Goal: Task Accomplishment & Management: Manage account settings

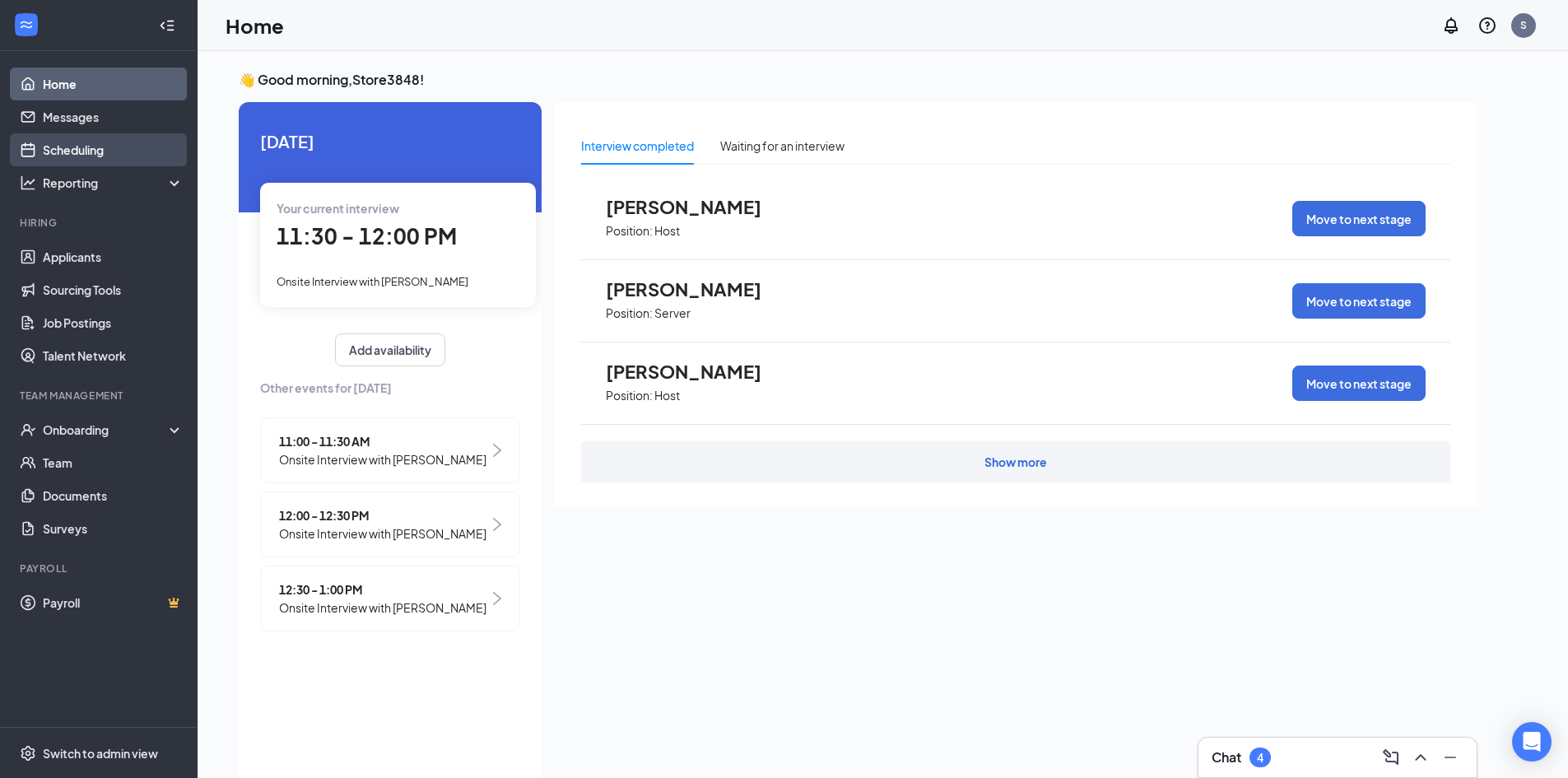
click at [108, 149] on link "Scheduling" at bounding box center [113, 149] width 140 height 33
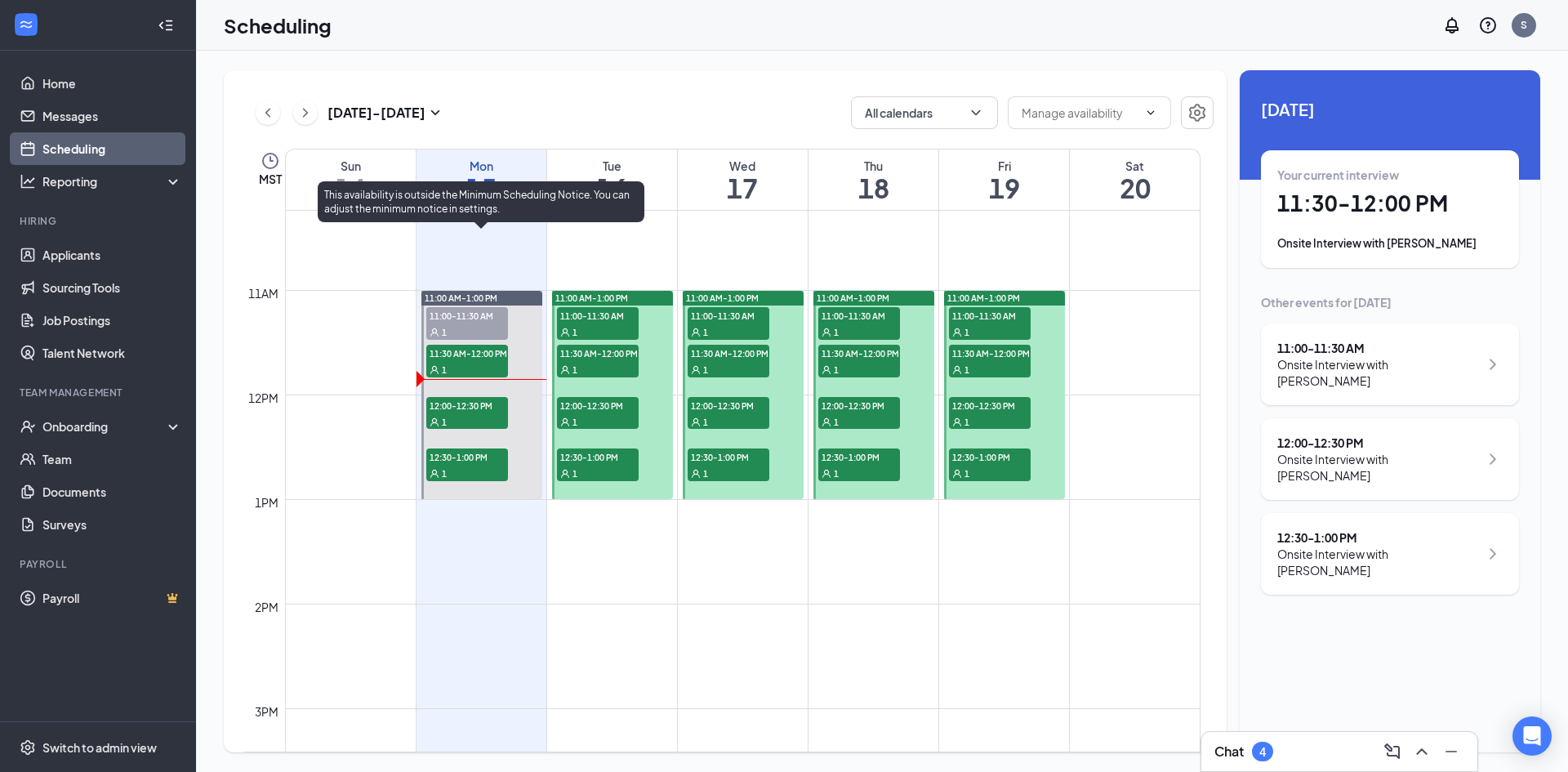
scroll to position [1047, 0]
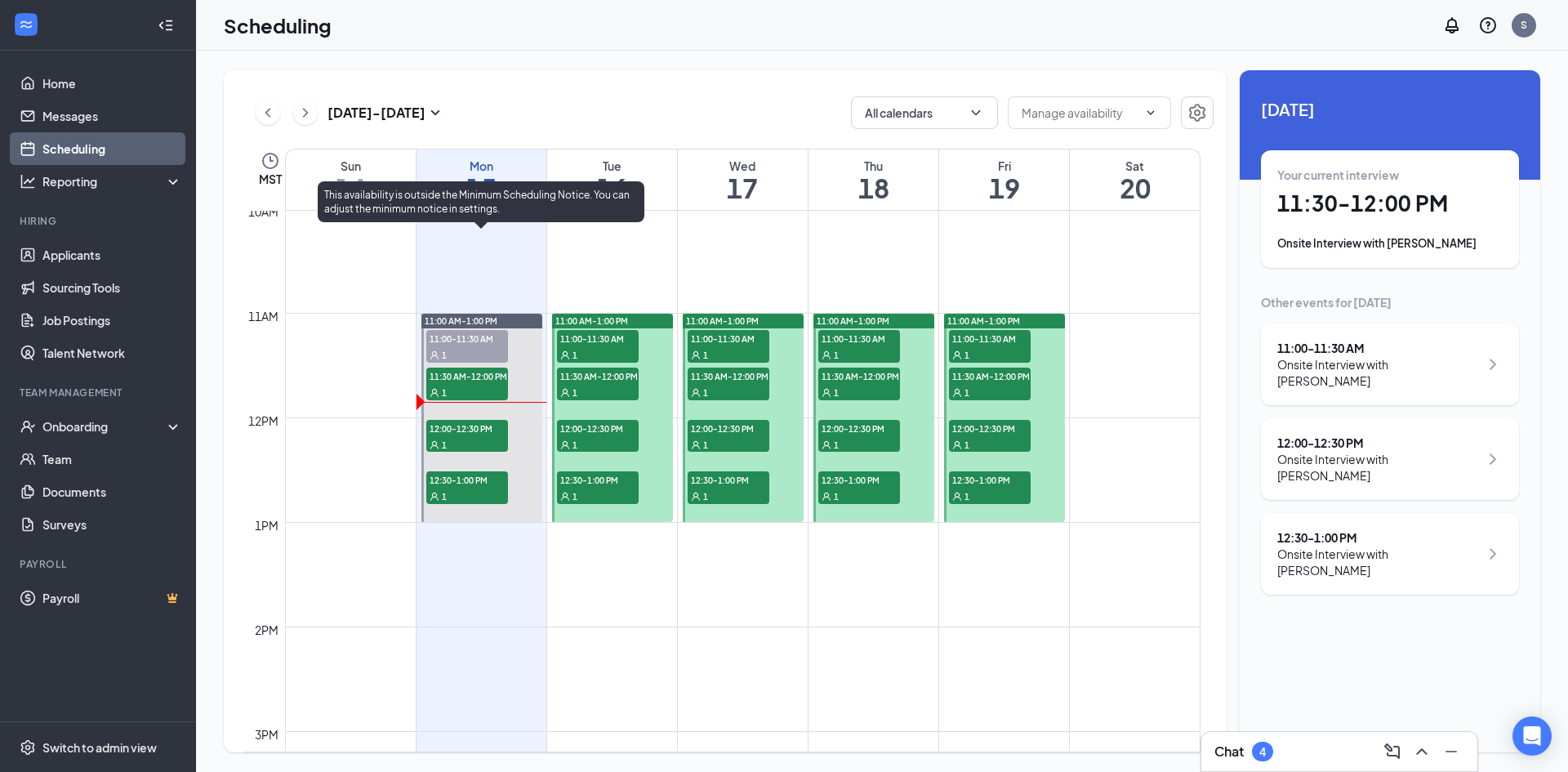
click at [484, 434] on span "12:00-12:30 PM" at bounding box center [467, 428] width 82 height 16
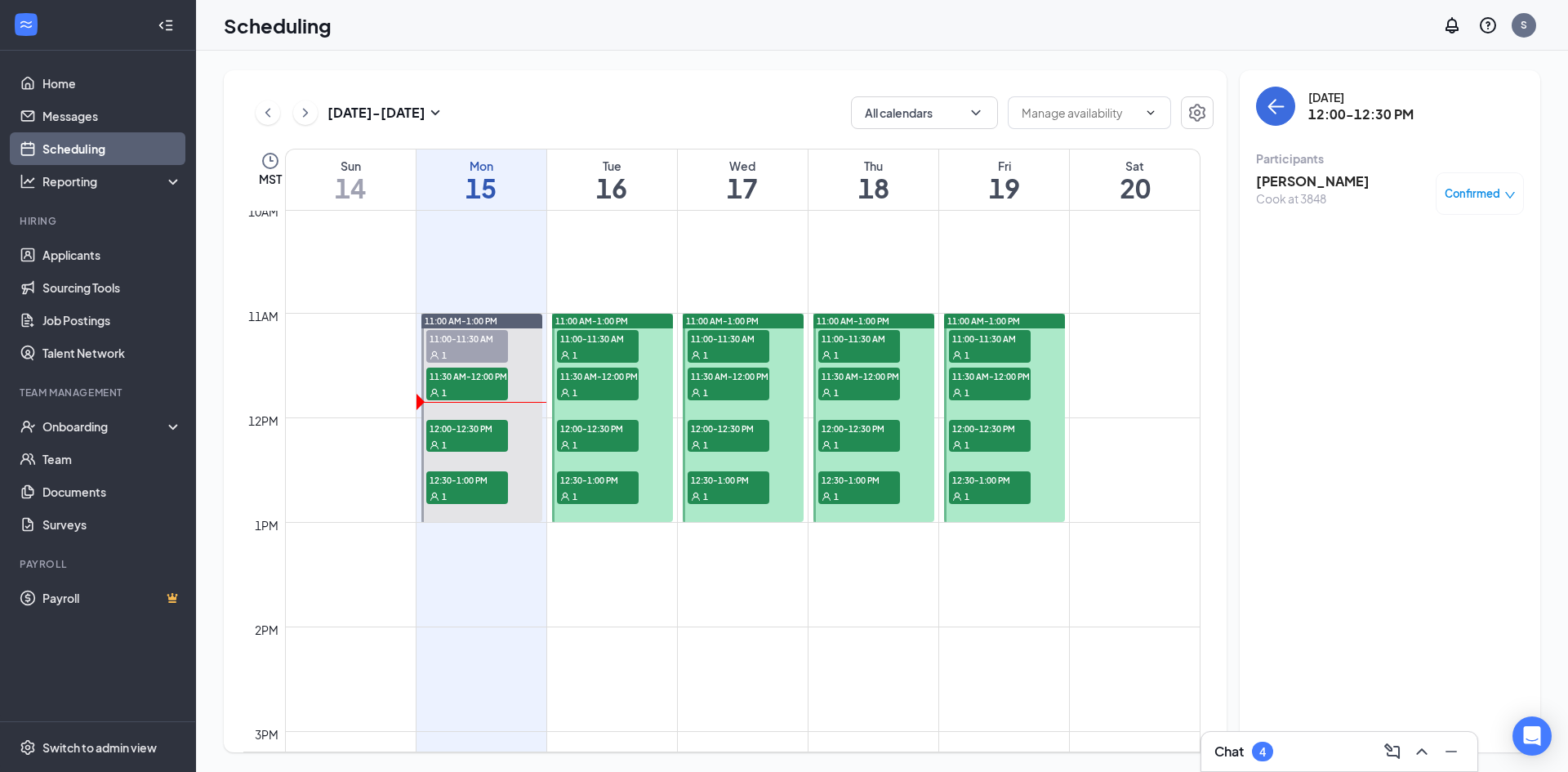
click at [1307, 184] on h3 "[PERSON_NAME]" at bounding box center [1313, 181] width 114 height 18
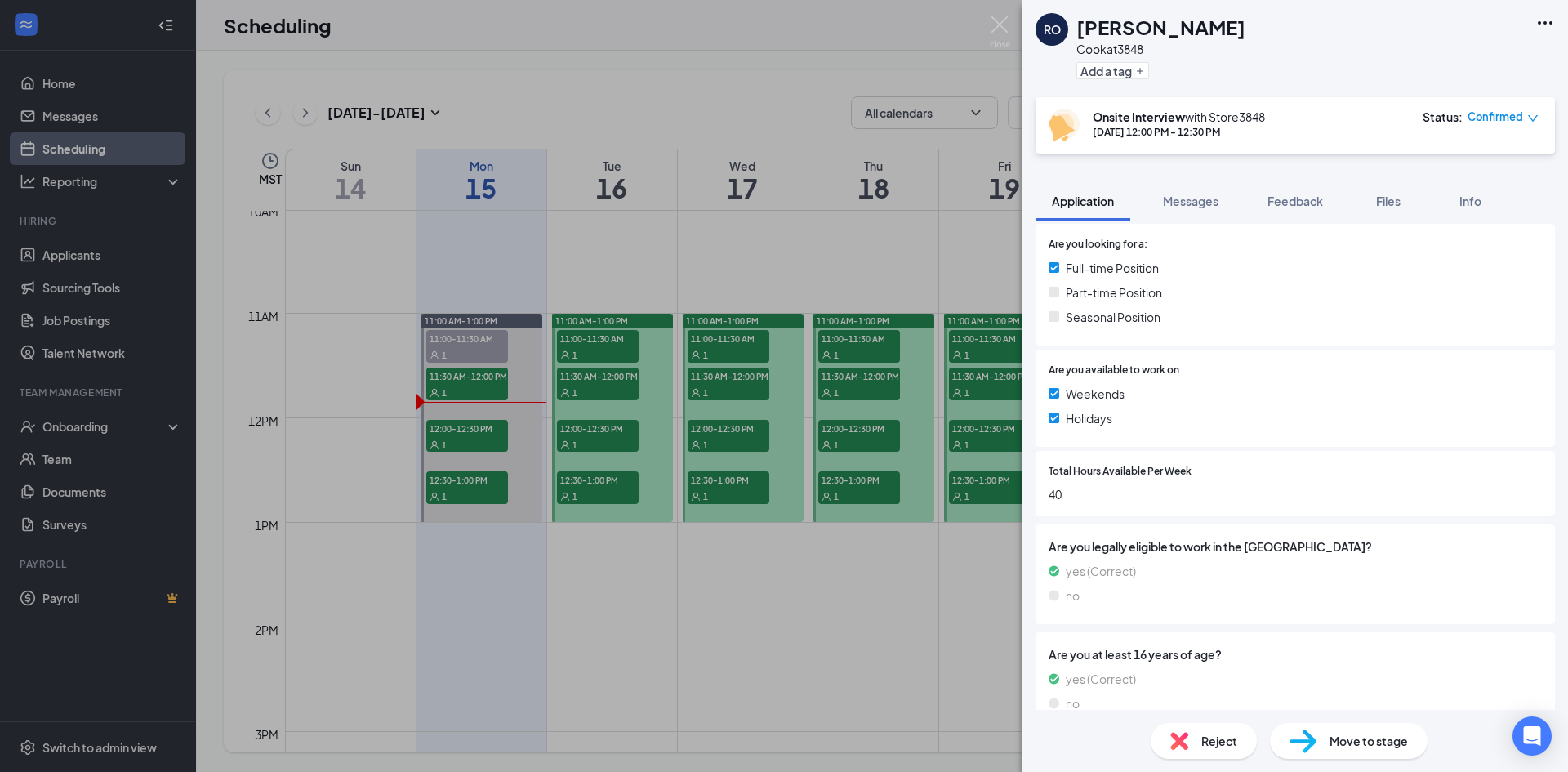
scroll to position [466, 0]
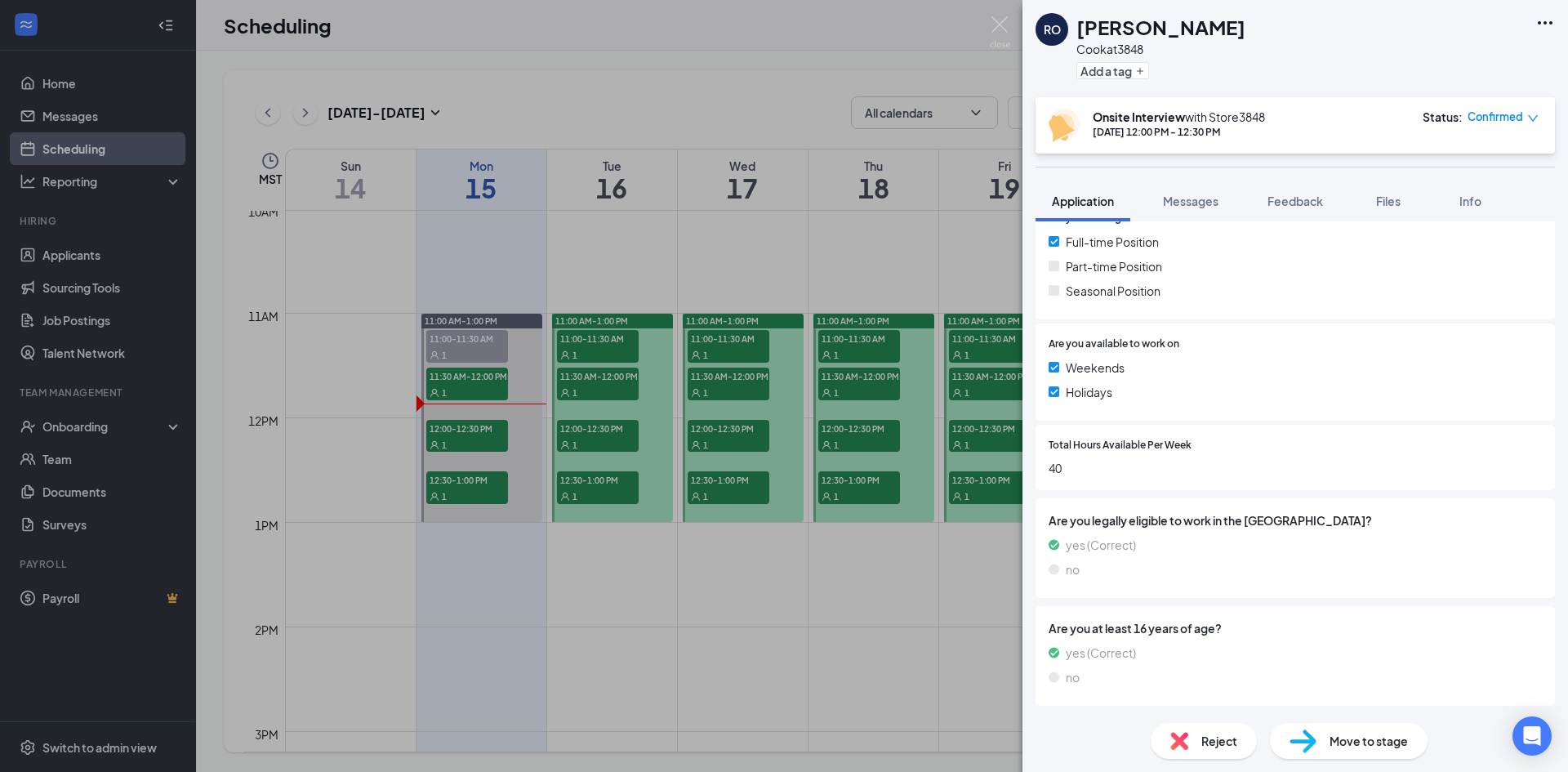
click at [1548, 20] on icon "Ellipses" at bounding box center [1545, 23] width 20 height 20
click at [1449, 60] on link "View full application" at bounding box center [1457, 61] width 176 height 16
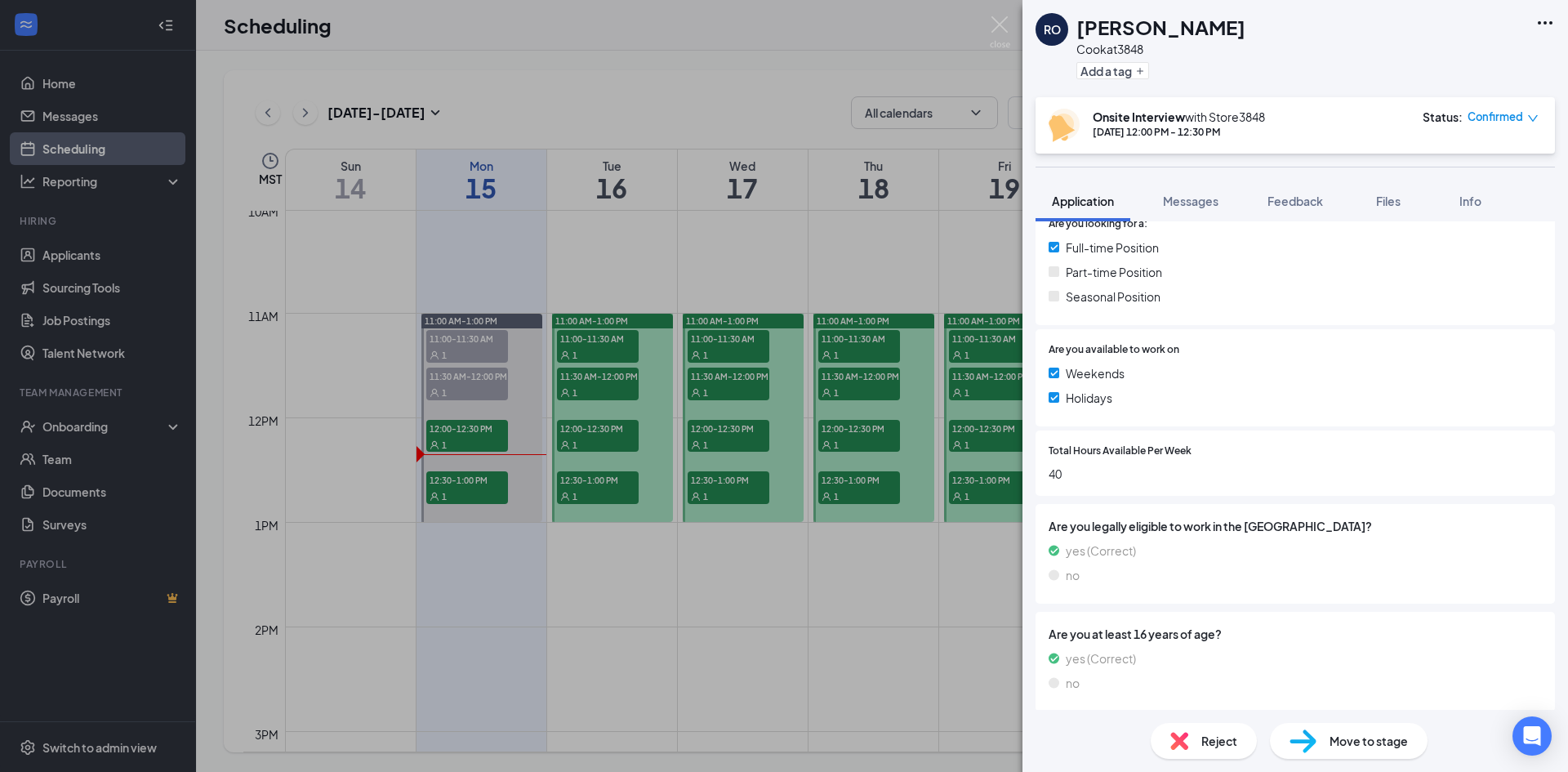
click at [308, 569] on div "RO Reed Olson Cook at 3848 Add a tag Onsite Interview with Store3848 Sep 15, 12…" at bounding box center [784, 386] width 1568 height 772
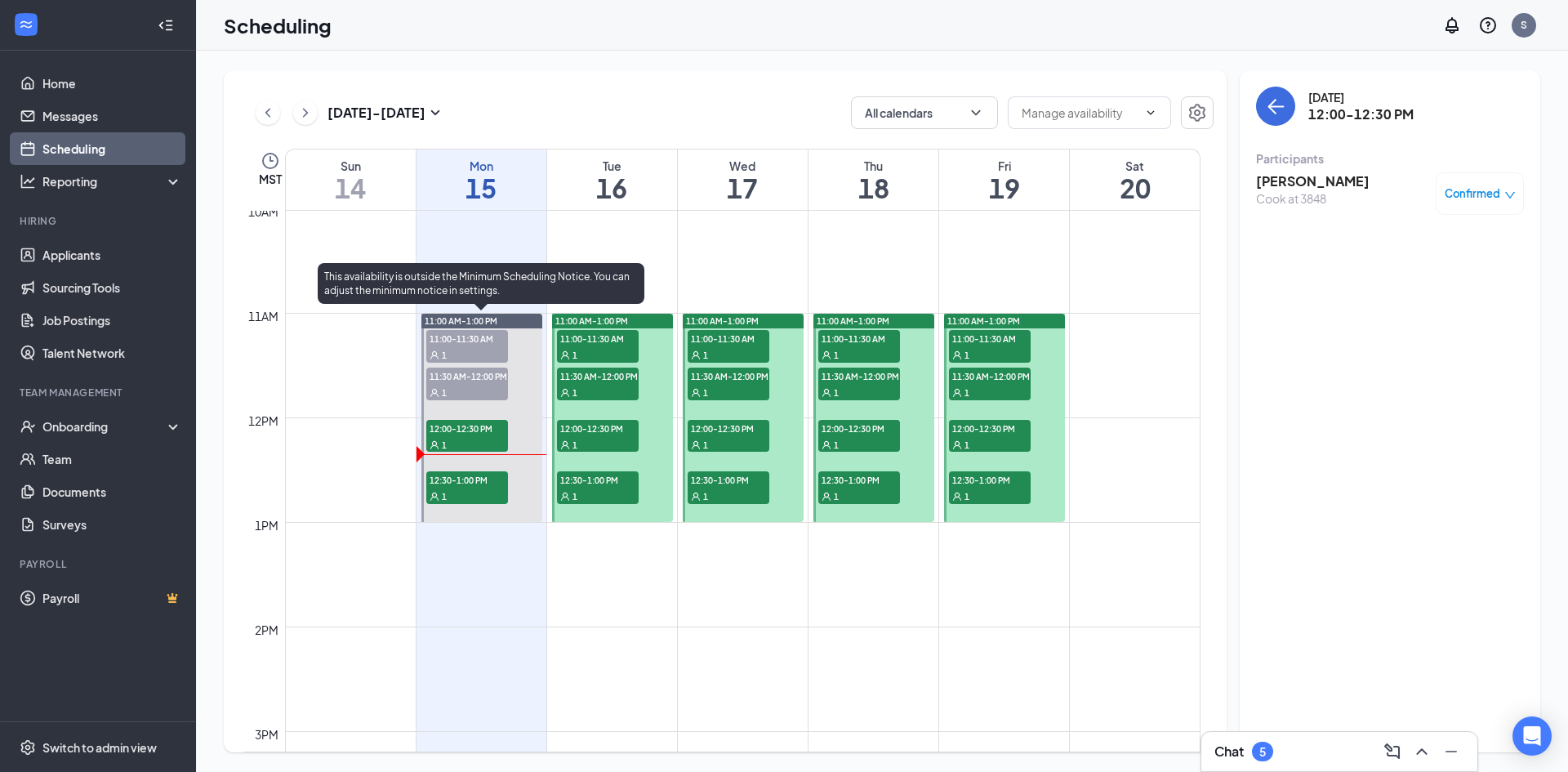
click at [479, 437] on div "1" at bounding box center [467, 444] width 82 height 16
click at [463, 488] on div "1" at bounding box center [467, 496] width 82 height 16
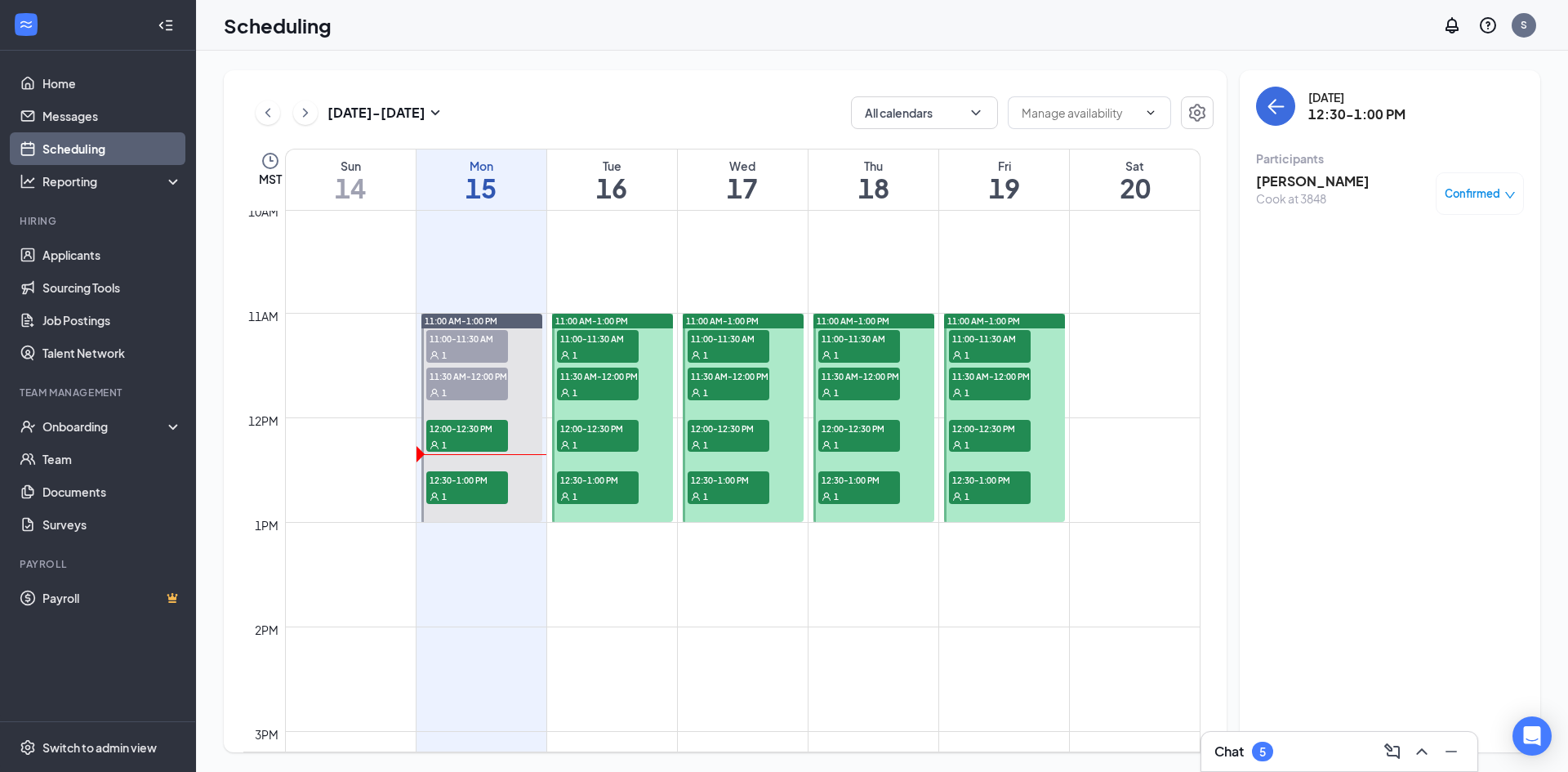
click at [1307, 183] on h3 "Dakota Cook" at bounding box center [1313, 181] width 114 height 18
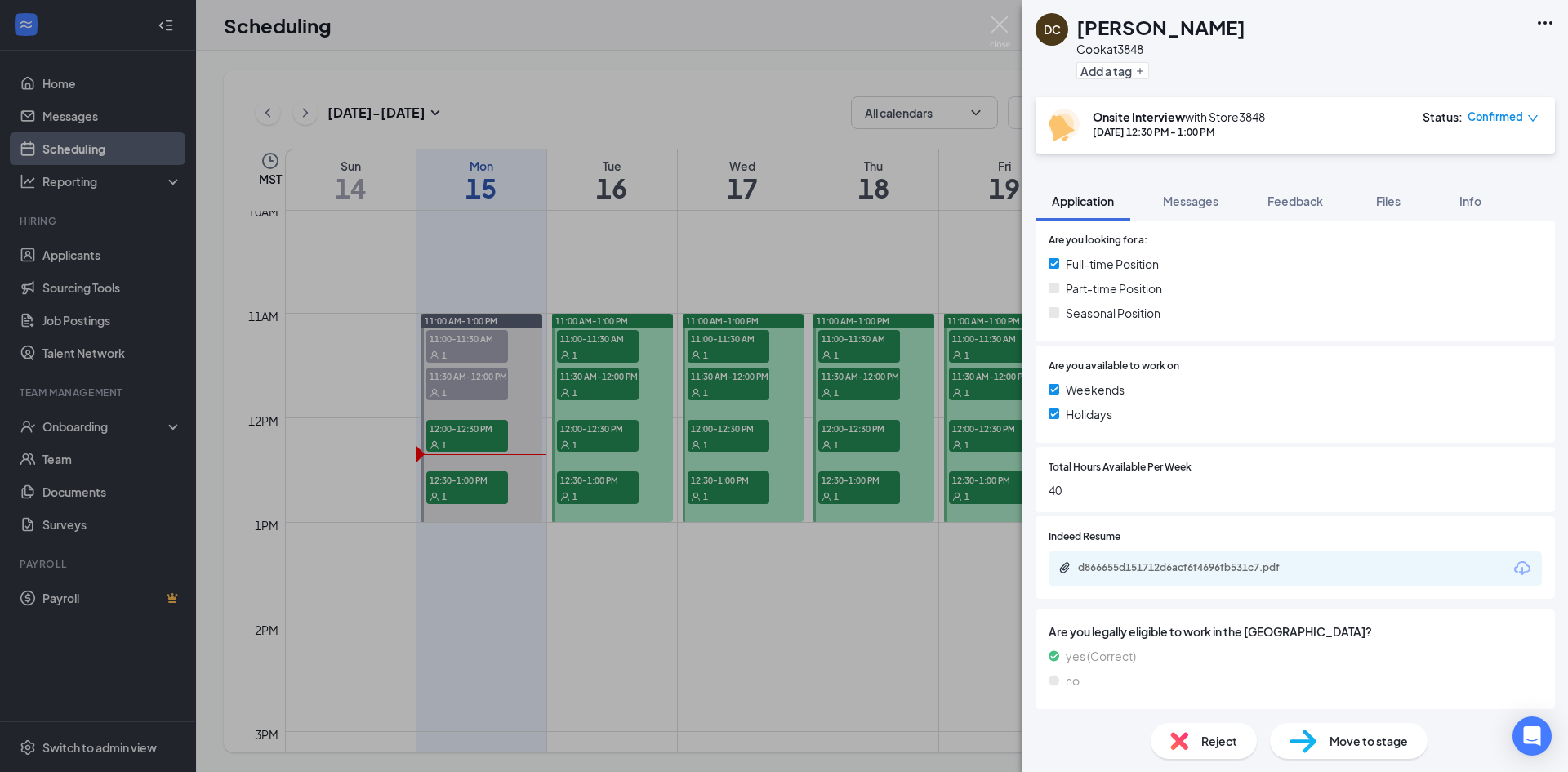
scroll to position [513, 0]
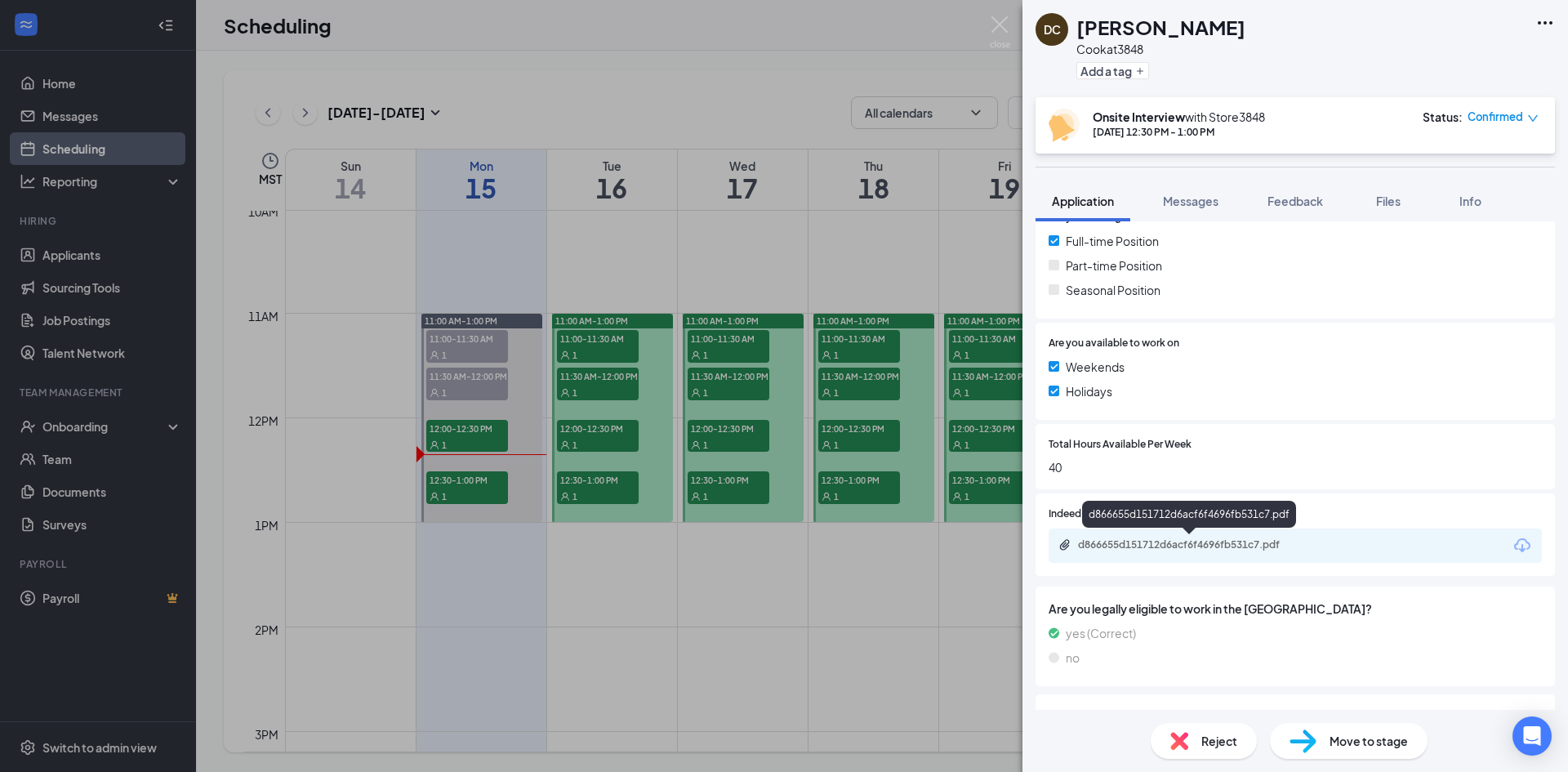
click at [1179, 543] on div "d866655d151712d6acf6f4696fb531c7.pdf" at bounding box center [1192, 545] width 229 height 13
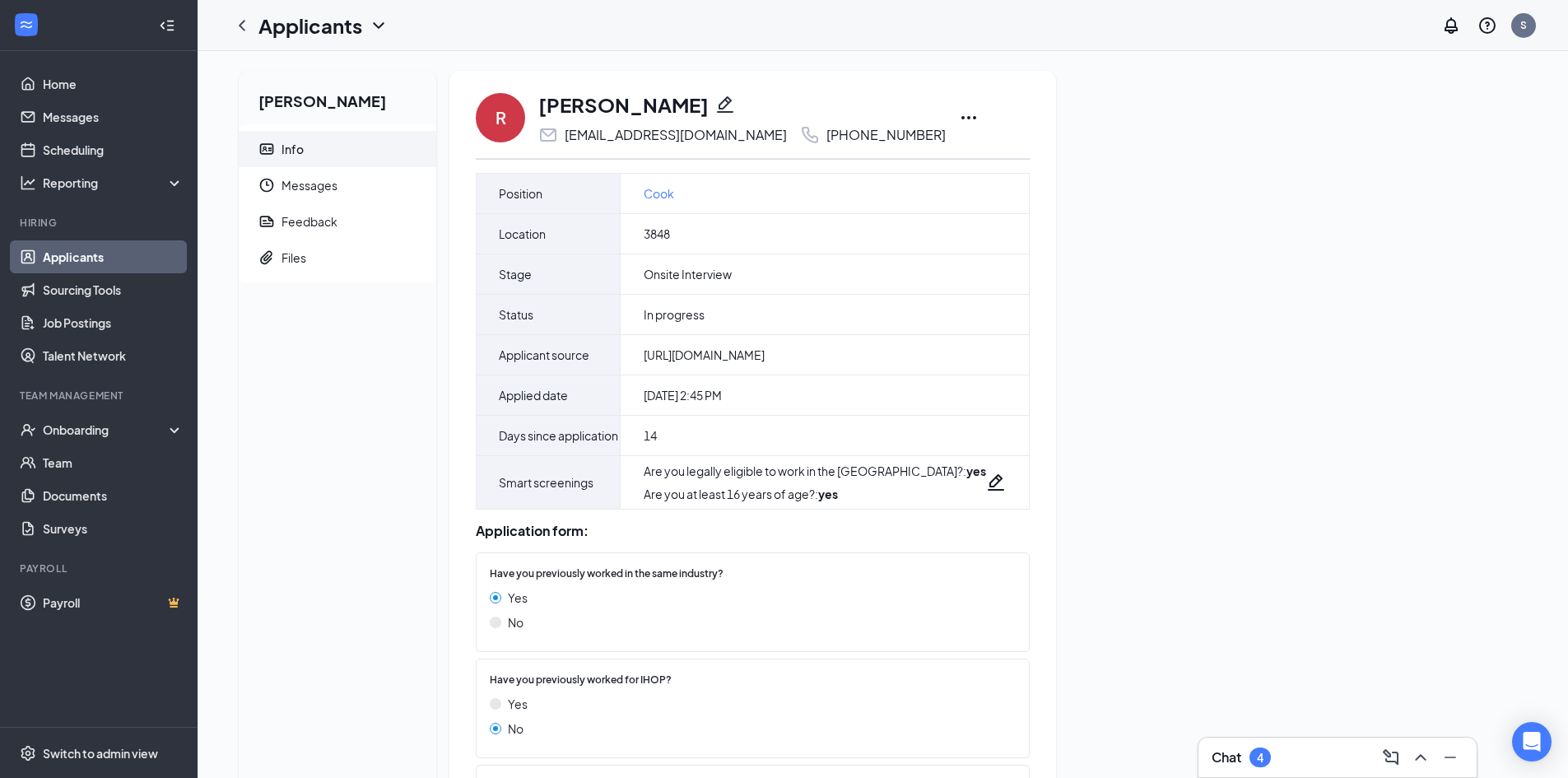
click at [962, 116] on icon "Ellipses" at bounding box center [969, 118] width 15 height 3
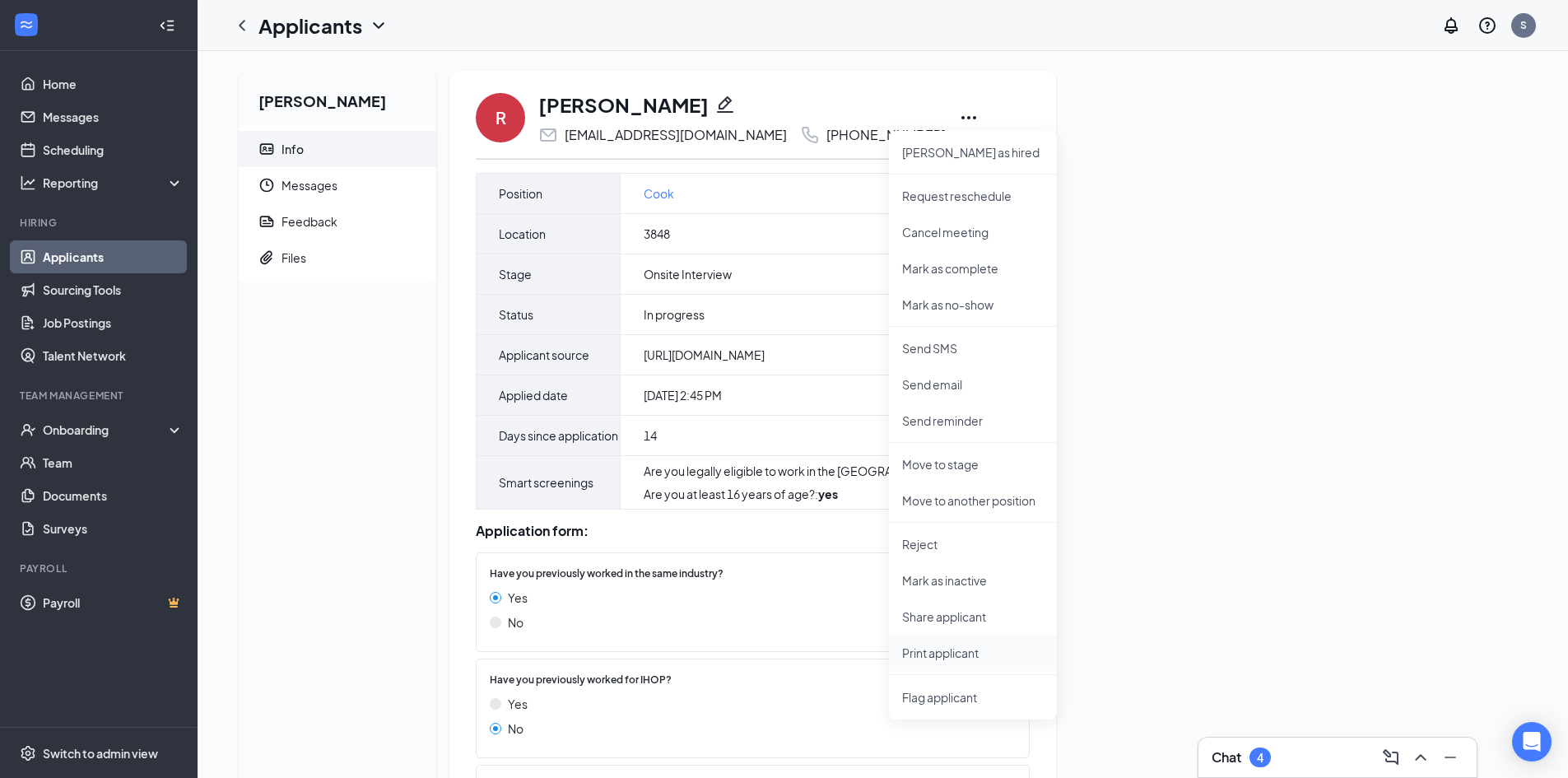
click at [951, 656] on p "Print applicant" at bounding box center [972, 652] width 141 height 17
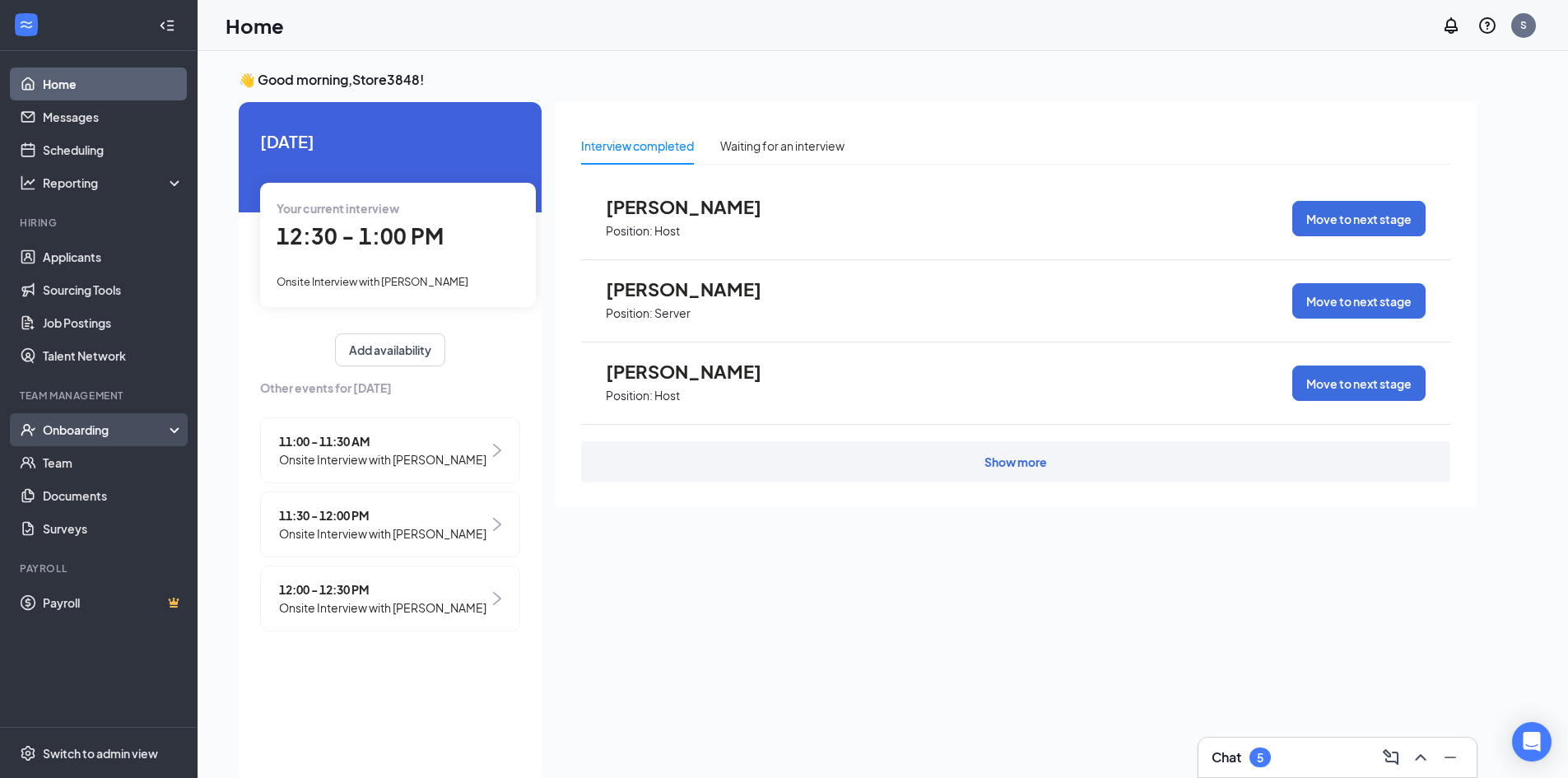
click at [91, 426] on div "Onboarding" at bounding box center [106, 429] width 126 height 17
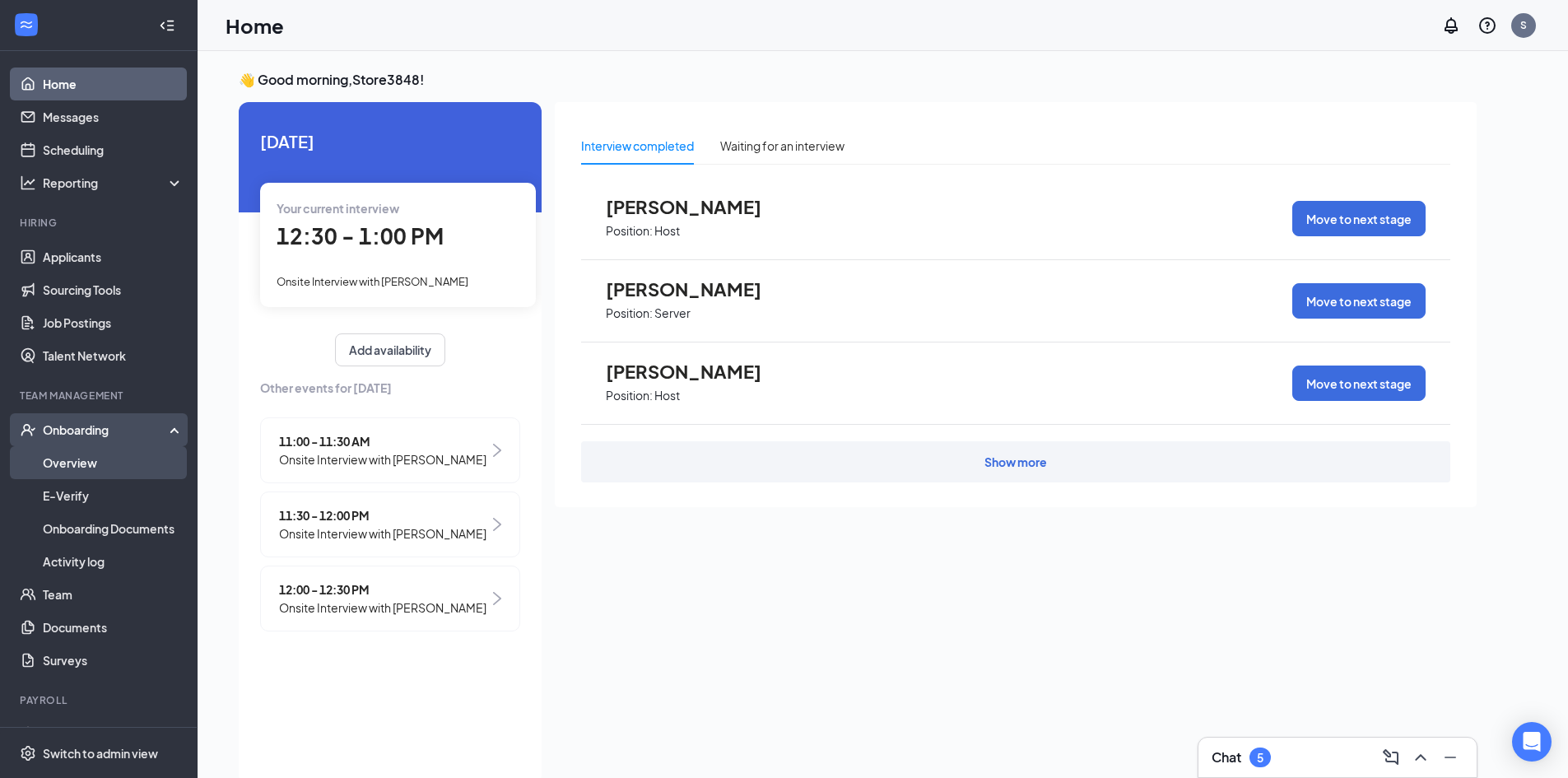
click at [88, 465] on link "Overview" at bounding box center [113, 463] width 140 height 33
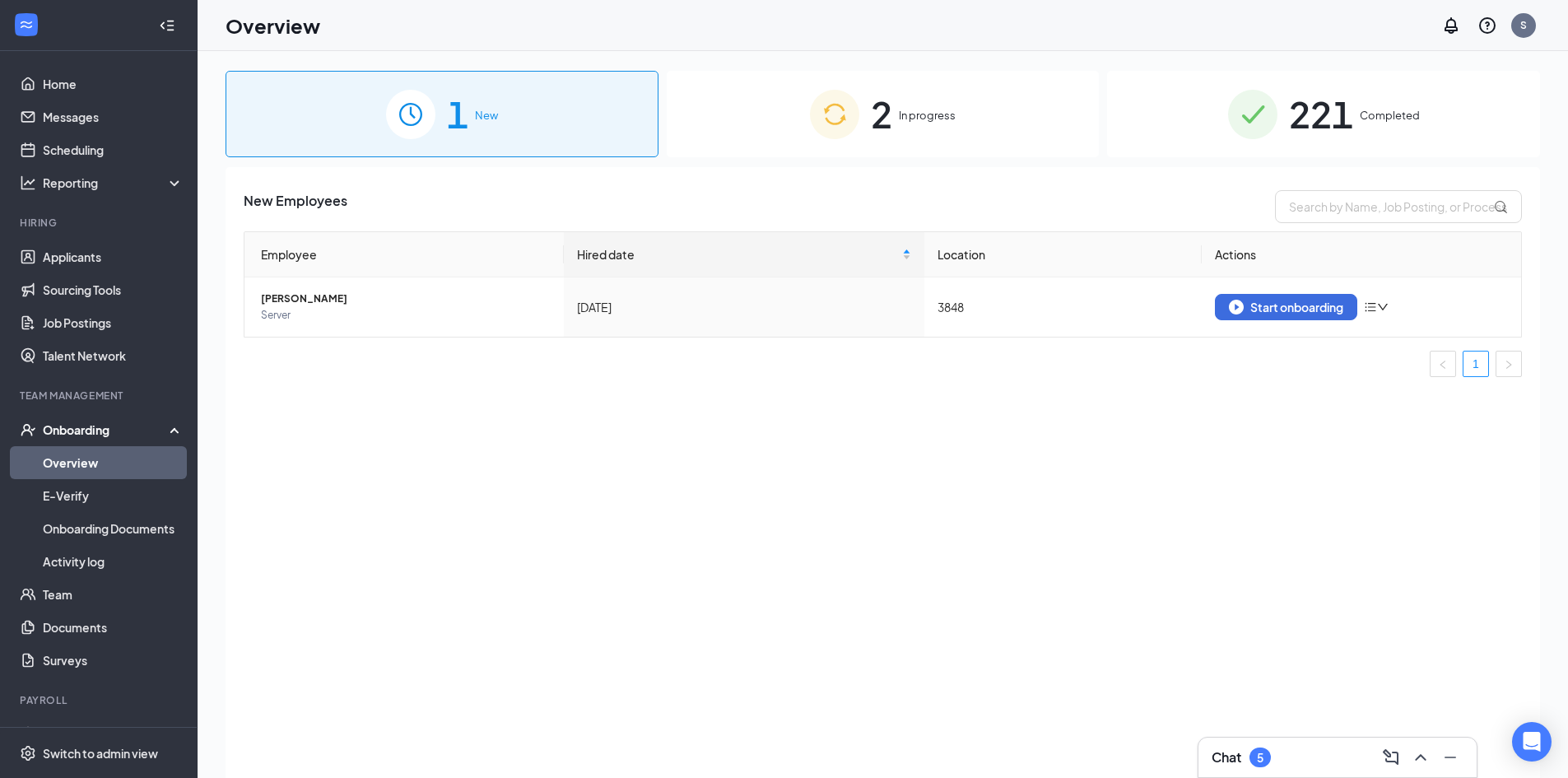
click at [1350, 111] on span "221" at bounding box center [1321, 114] width 64 height 57
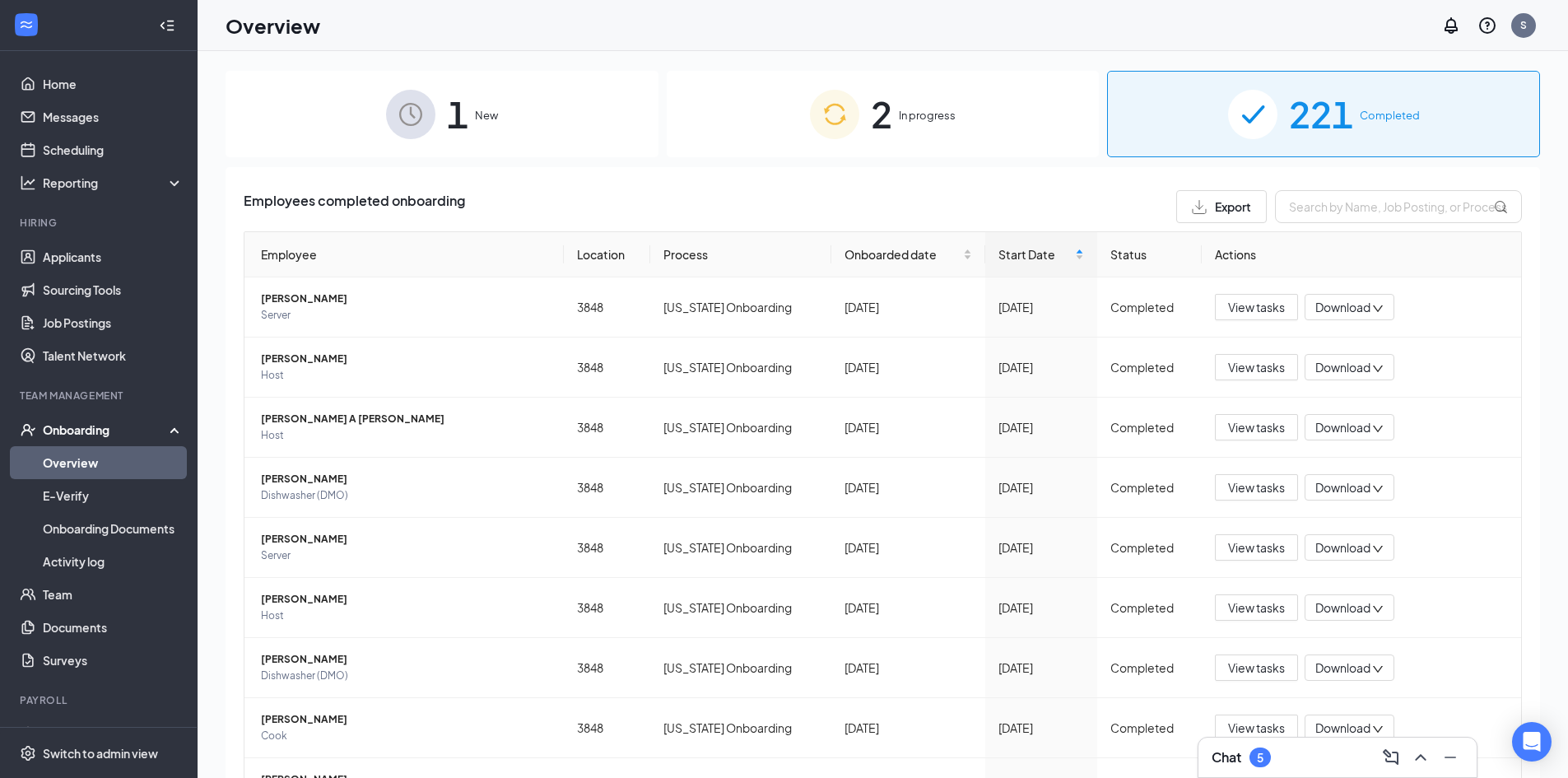
click at [912, 138] on div "2 In progress" at bounding box center [883, 114] width 433 height 87
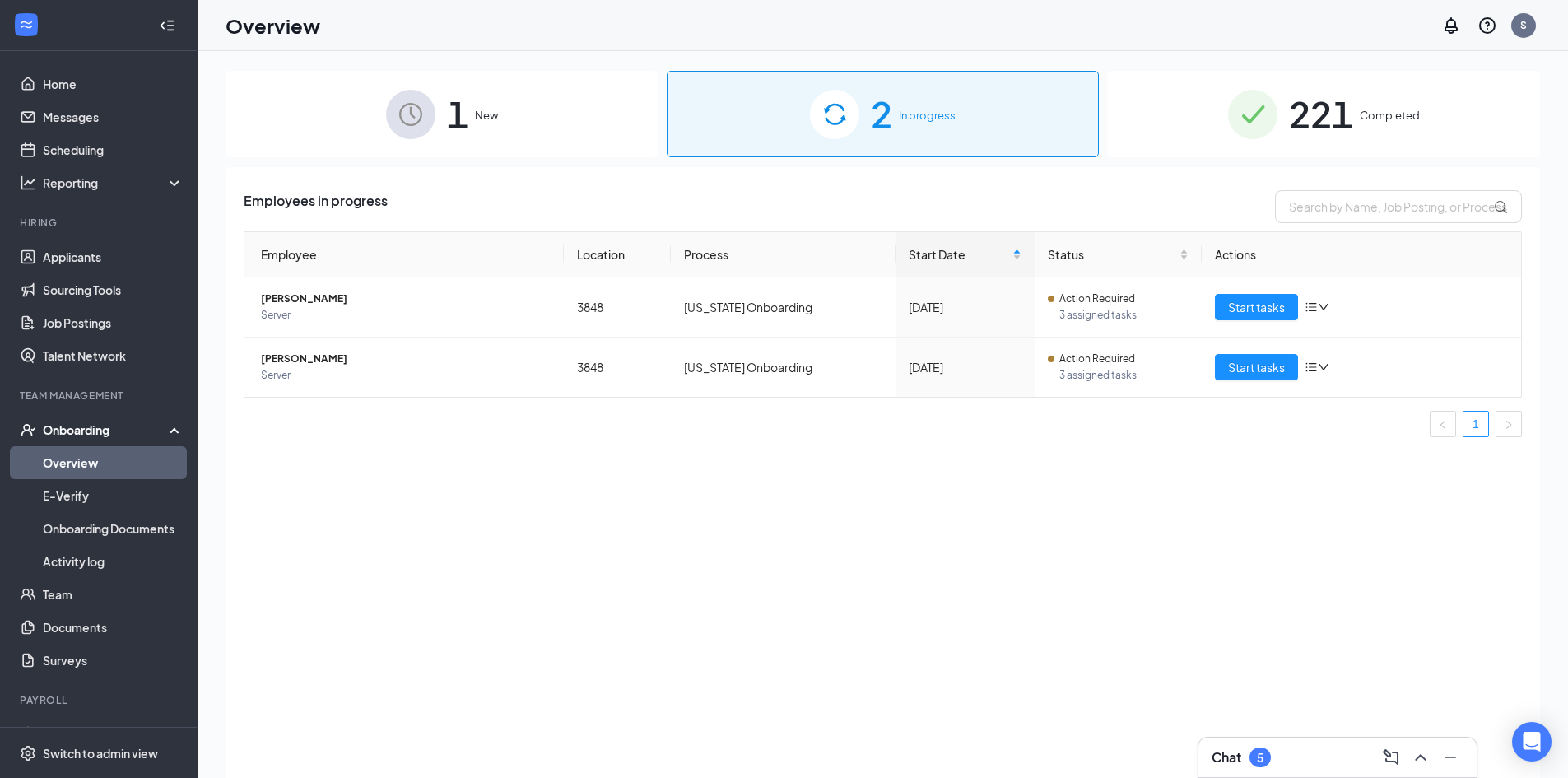
click at [1345, 115] on span "221" at bounding box center [1321, 114] width 64 height 57
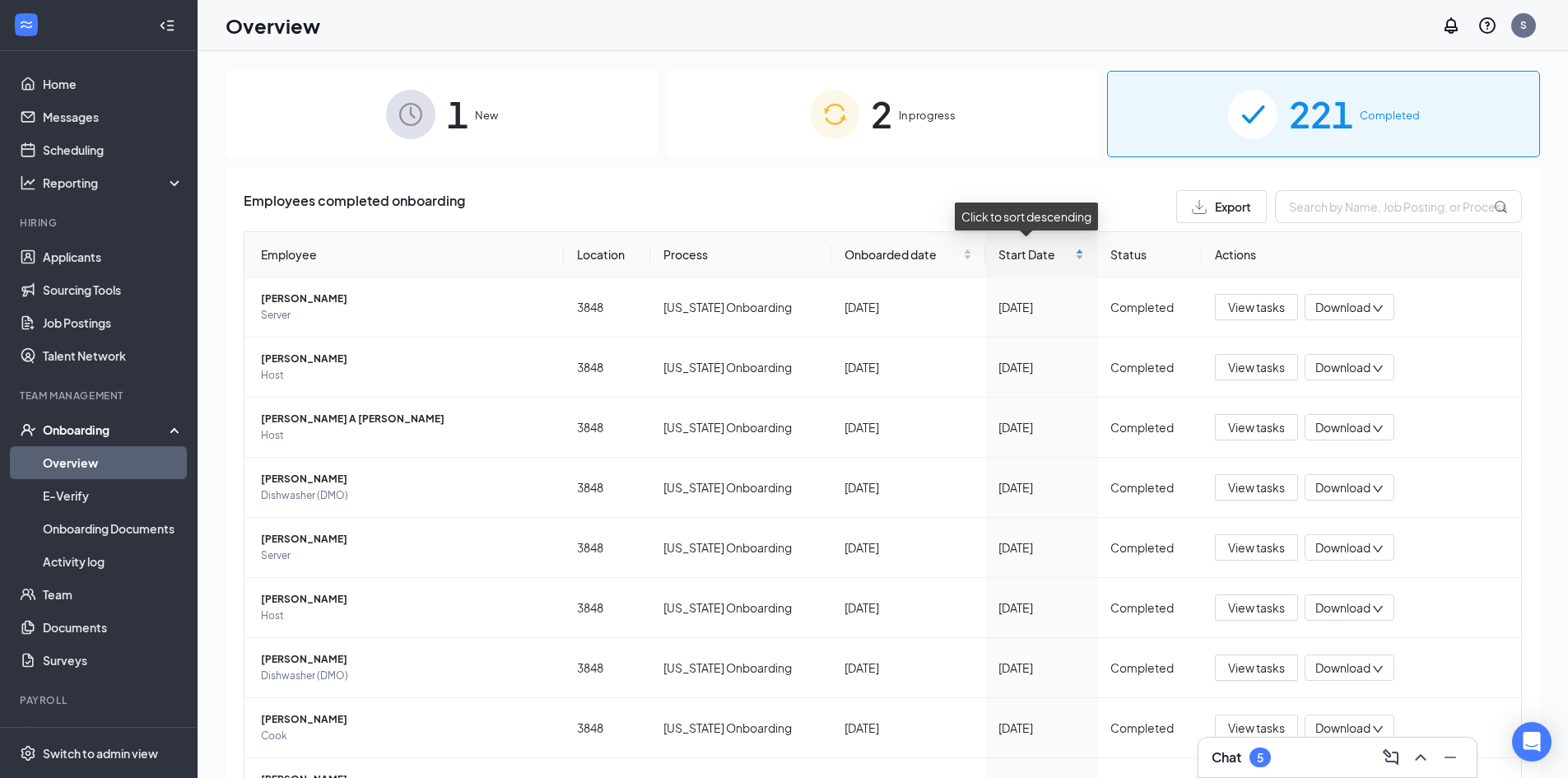
click at [1069, 254] on div "Start Date" at bounding box center [1042, 254] width 86 height 18
click at [351, 601] on span "Abigail Sanchez" at bounding box center [406, 599] width 290 height 17
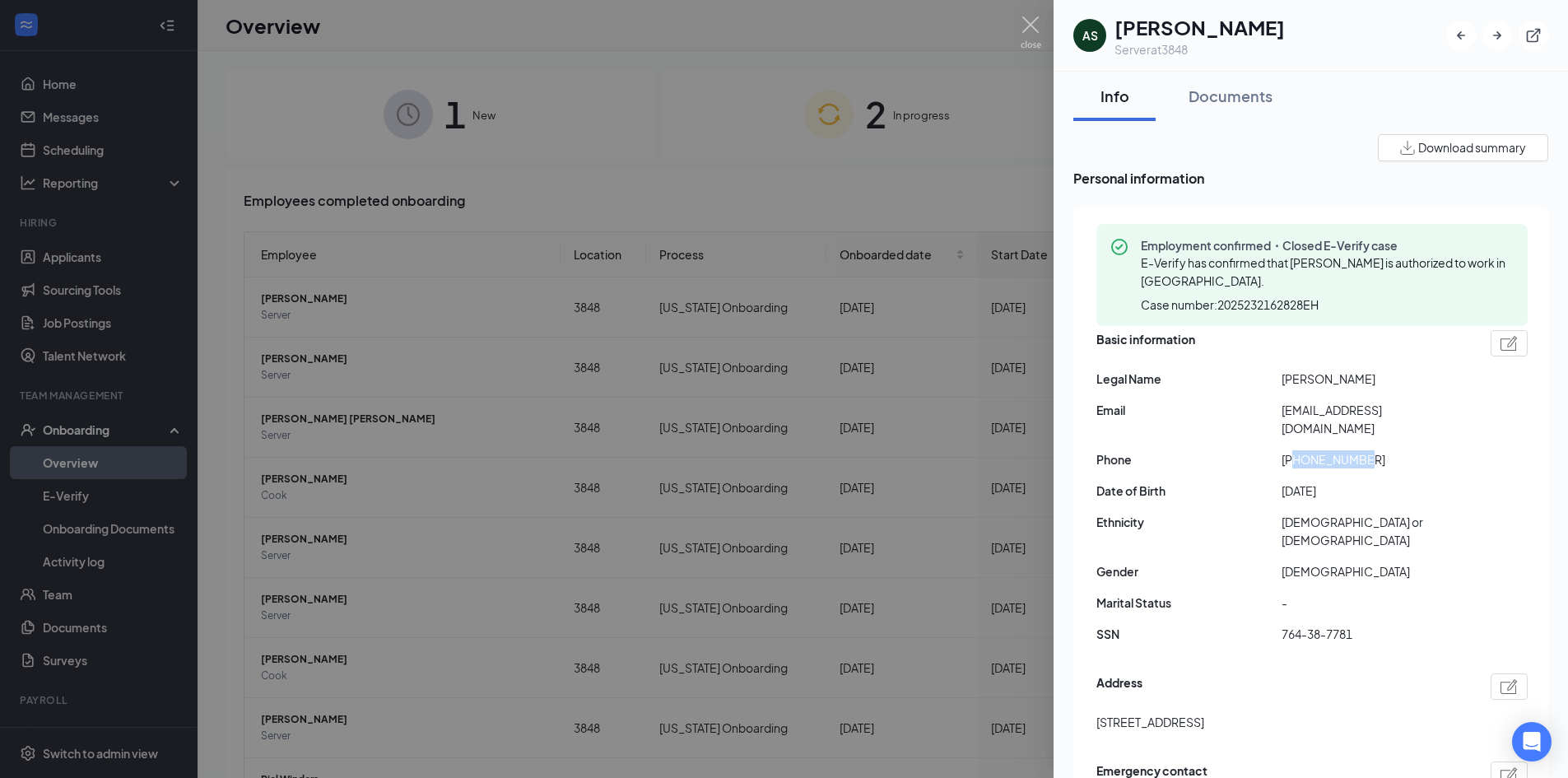
drag, startPoint x: 1364, startPoint y: 438, endPoint x: 1296, endPoint y: 444, distance: 68.3
click at [1296, 450] on span "+15204066157" at bounding box center [1375, 459] width 185 height 18
copy span "5204066157"
